Goal: Task Accomplishment & Management: Use online tool/utility

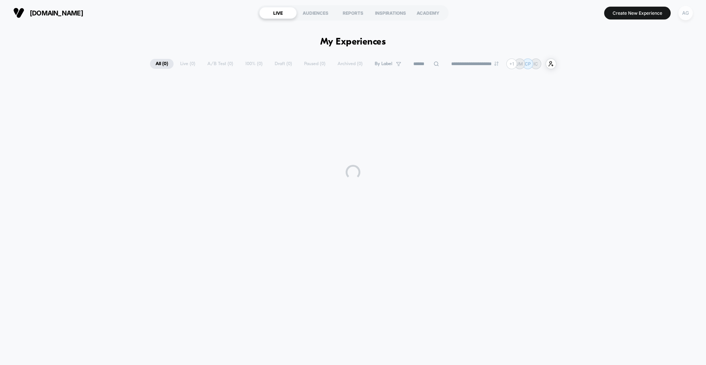
click at [685, 17] on div "AG" at bounding box center [685, 13] width 14 height 14
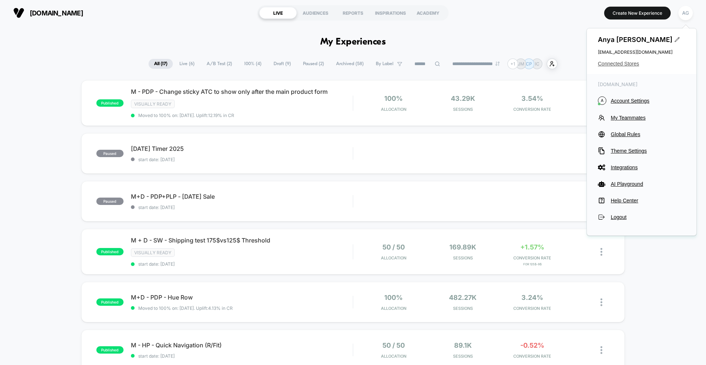
click at [628, 64] on span "Connected Stores" at bounding box center [642, 64] width 88 height 6
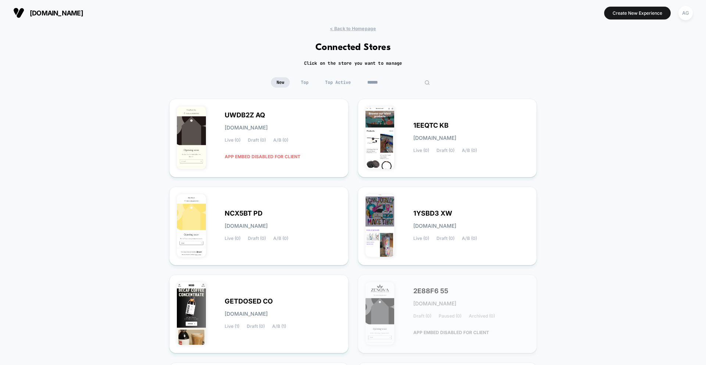
click at [395, 81] on input at bounding box center [399, 82] width 74 height 10
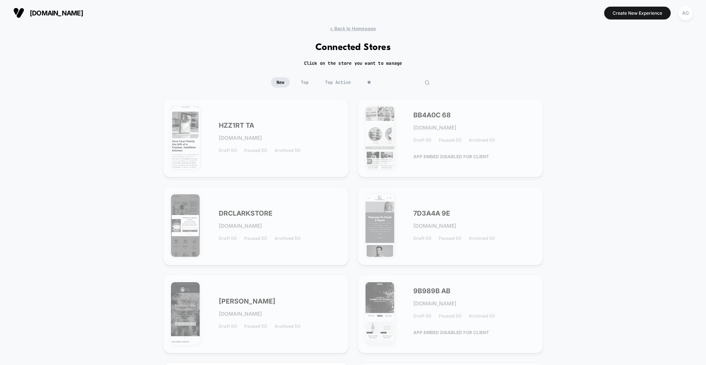
type input "*"
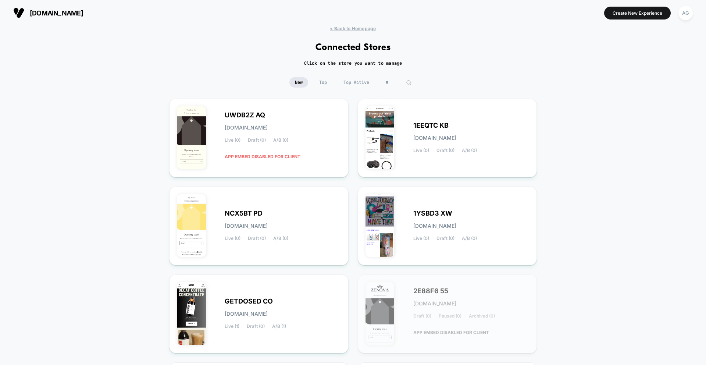
click at [338, 84] on span "Top Active" at bounding box center [356, 82] width 37 height 10
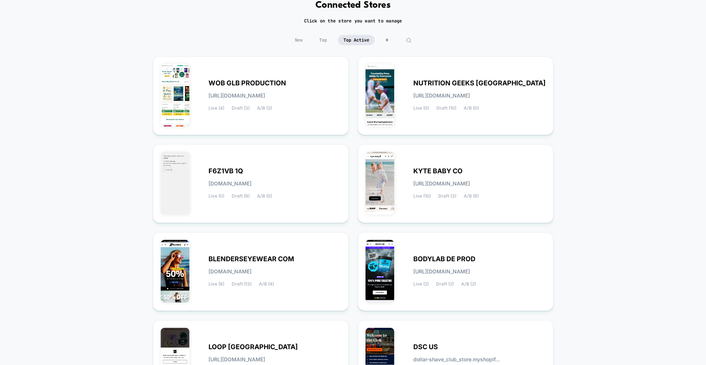
scroll to position [43, 0]
click at [393, 39] on input at bounding box center [398, 39] width 37 height 10
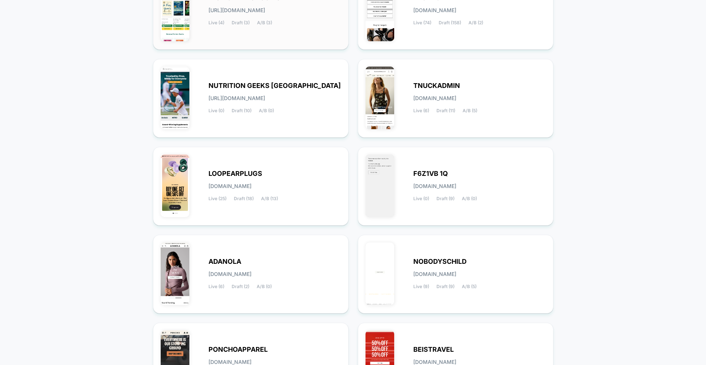
scroll to position [136, 0]
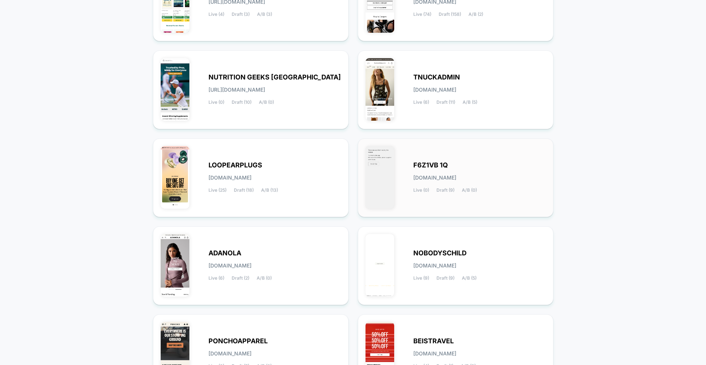
click at [397, 181] on div "F6Z1VB 1Q [DOMAIN_NAME] Live (0) Draft (9) A/B (0)" at bounding box center [455, 177] width 180 height 63
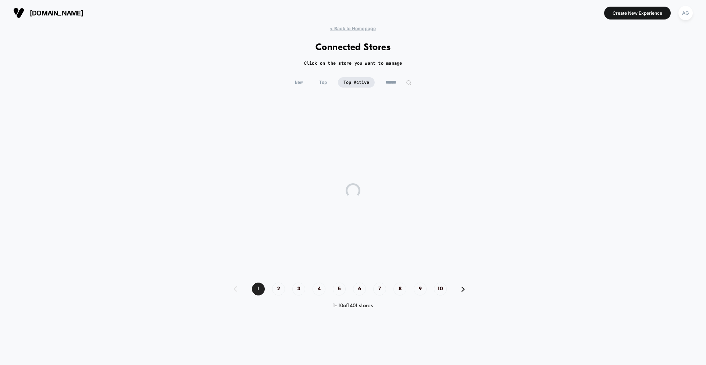
scroll to position [0, 0]
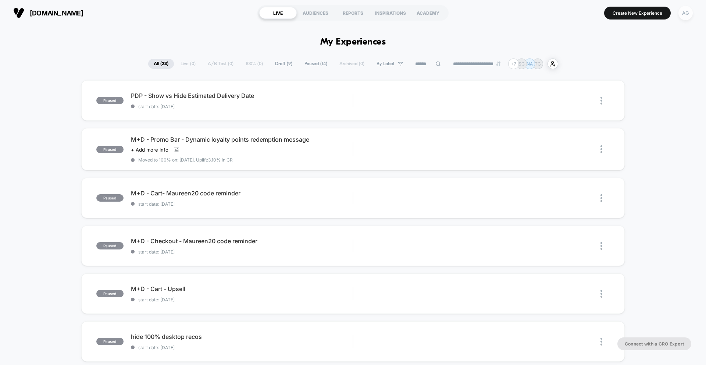
click at [684, 15] on div "AG" at bounding box center [685, 13] width 14 height 14
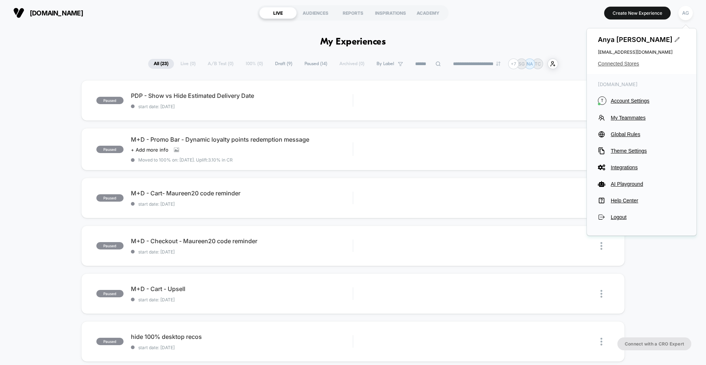
click at [630, 64] on span "Connected Stores" at bounding box center [642, 64] width 88 height 6
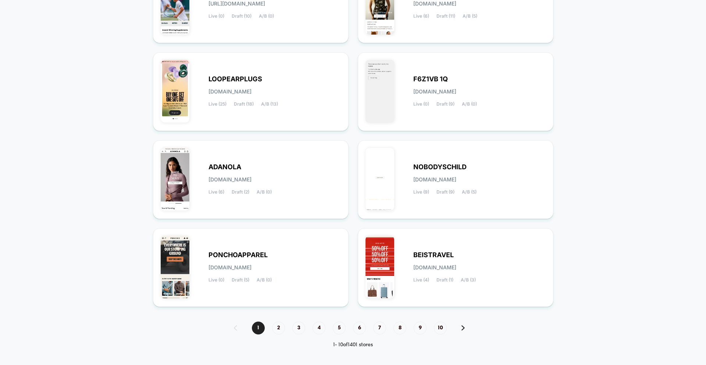
scroll to position [224, 0]
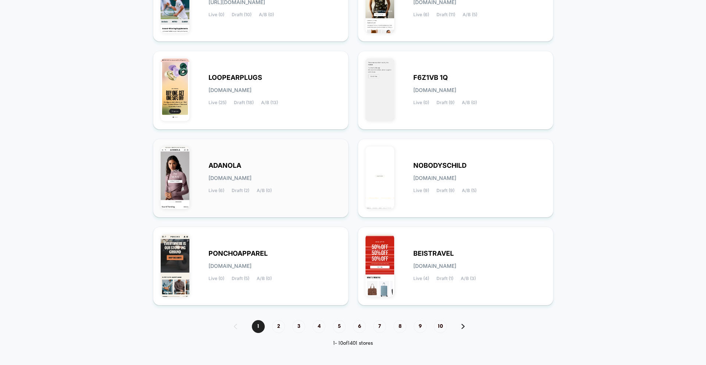
click at [267, 165] on div "[PERSON_NAME][DOMAIN_NAME] Live (6) Draft (2) A/B (0)" at bounding box center [274, 178] width 132 height 30
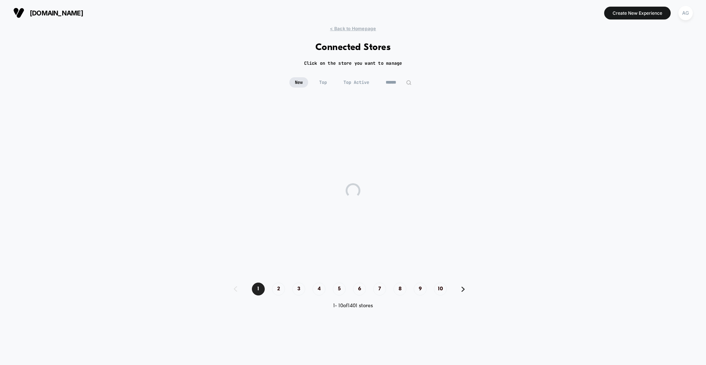
scroll to position [0, 0]
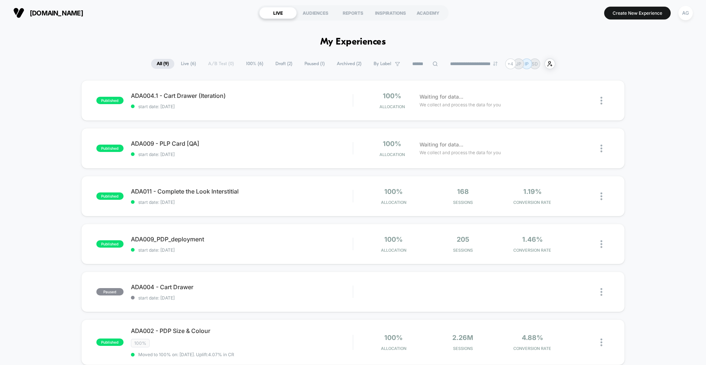
click at [258, 65] on span "100% ( 6 )" at bounding box center [254, 64] width 28 height 10
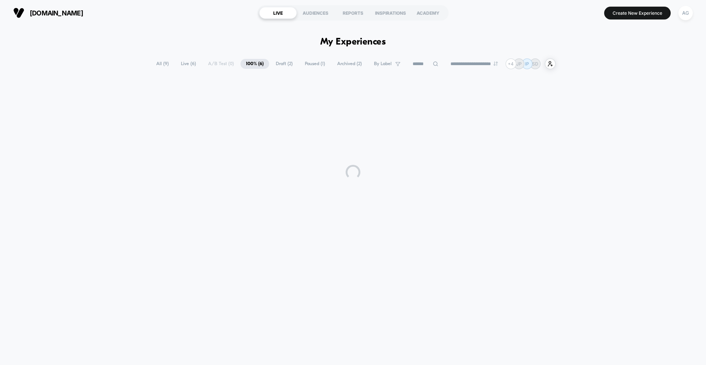
click at [300, 65] on span "Paused ( 1 )" at bounding box center [314, 64] width 31 height 10
